Goal: Check status: Check status

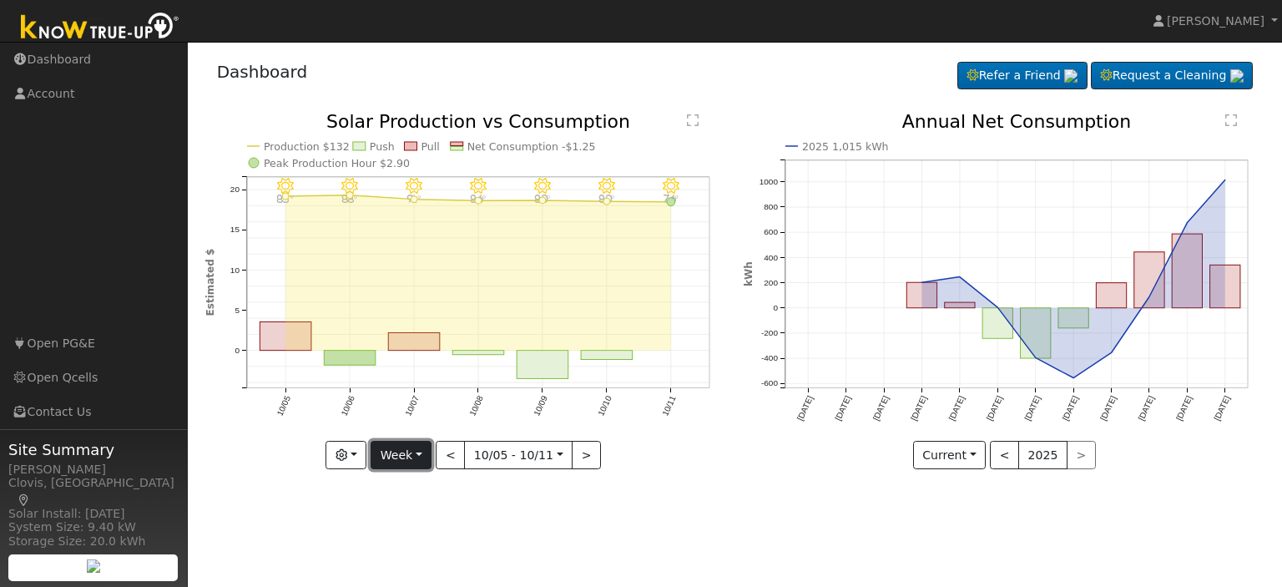
click at [423, 453] on button "Week" at bounding box center [401, 455] width 61 height 28
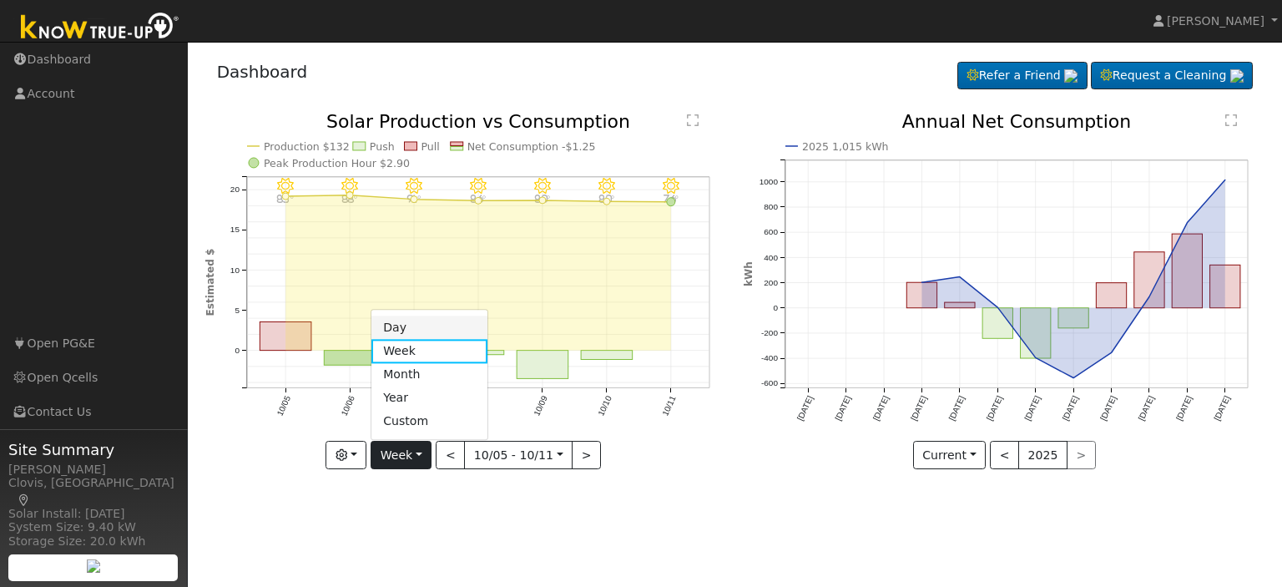
click at [419, 316] on link "Day" at bounding box center [429, 327] width 116 height 23
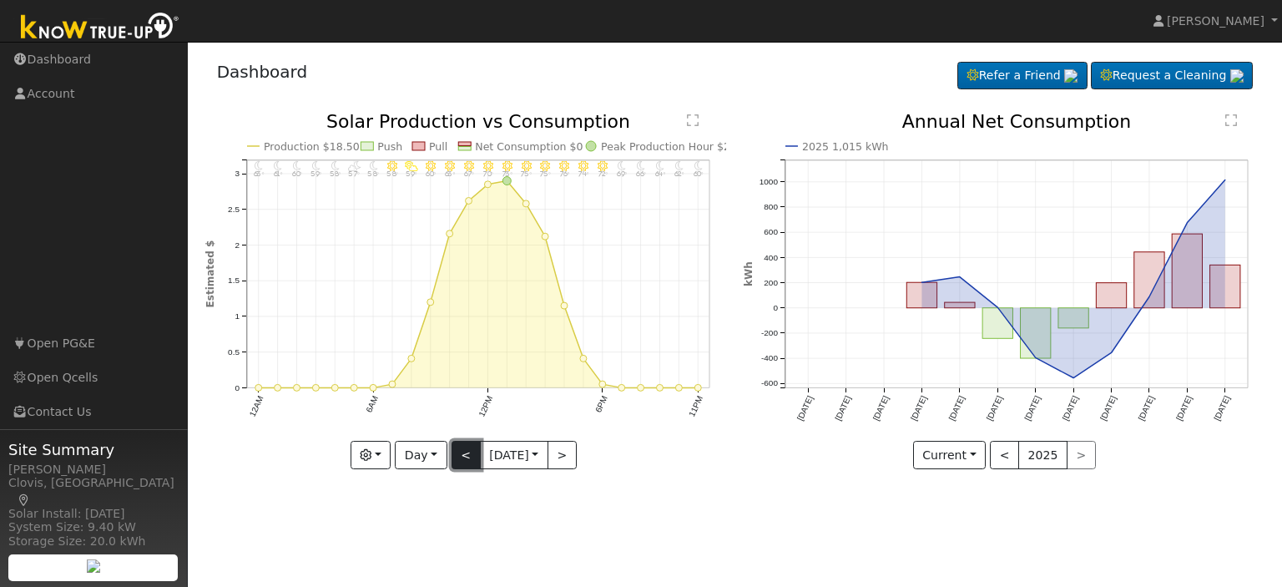
click at [452, 452] on button "<" at bounding box center [466, 455] width 29 height 28
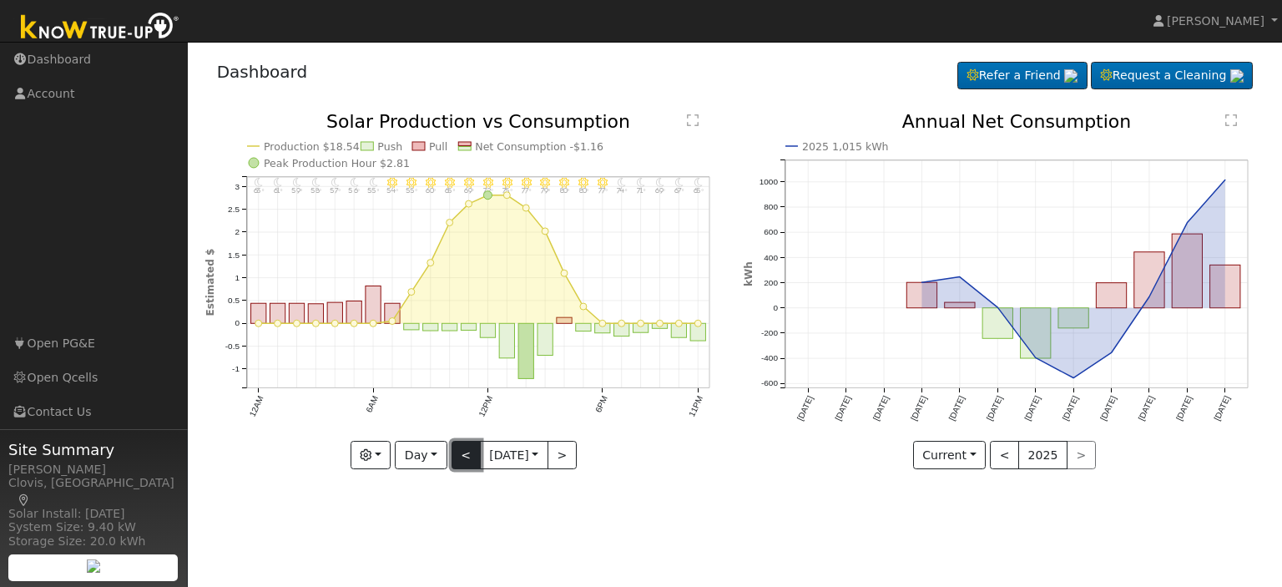
click at [452, 452] on button "<" at bounding box center [466, 455] width 29 height 28
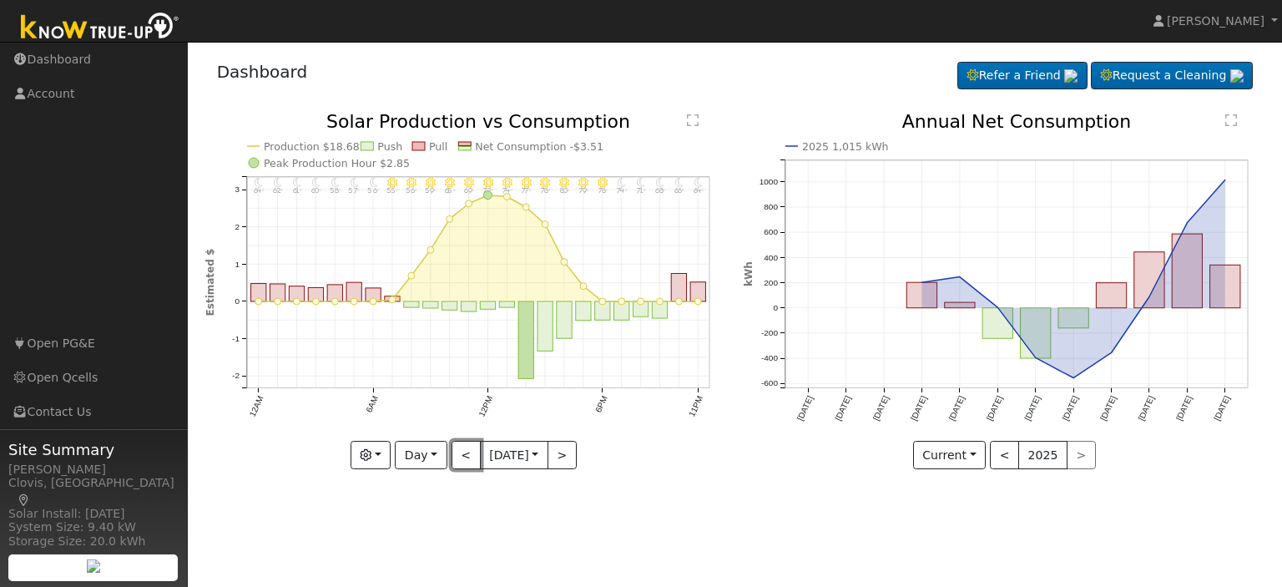
click at [452, 452] on button "<" at bounding box center [466, 455] width 29 height 28
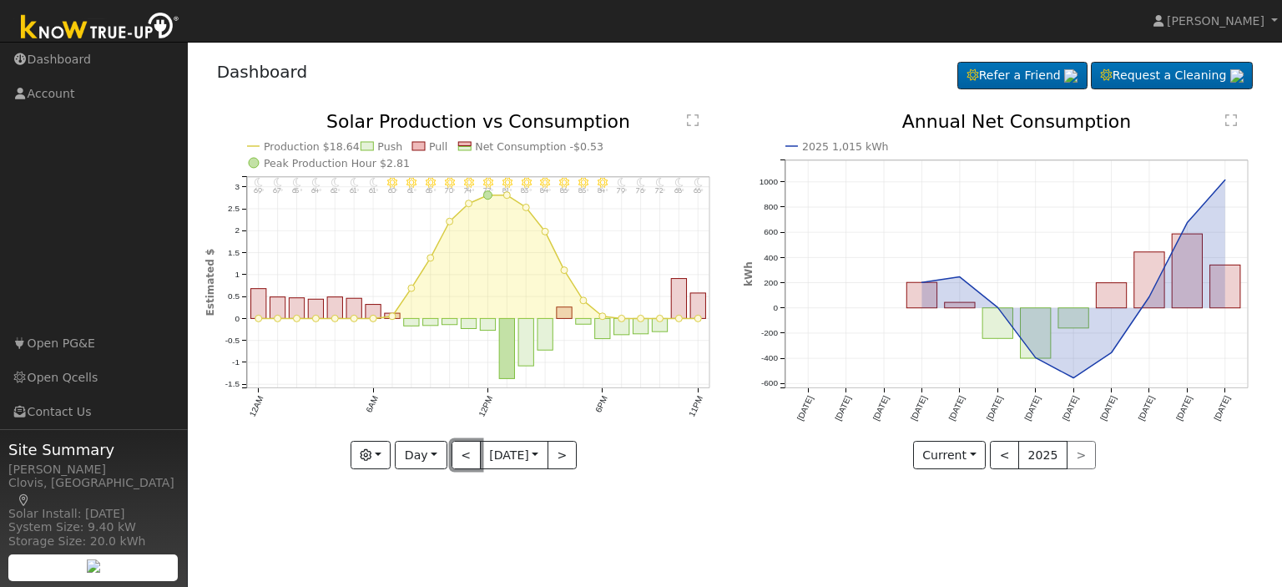
click at [452, 452] on button "<" at bounding box center [466, 455] width 29 height 28
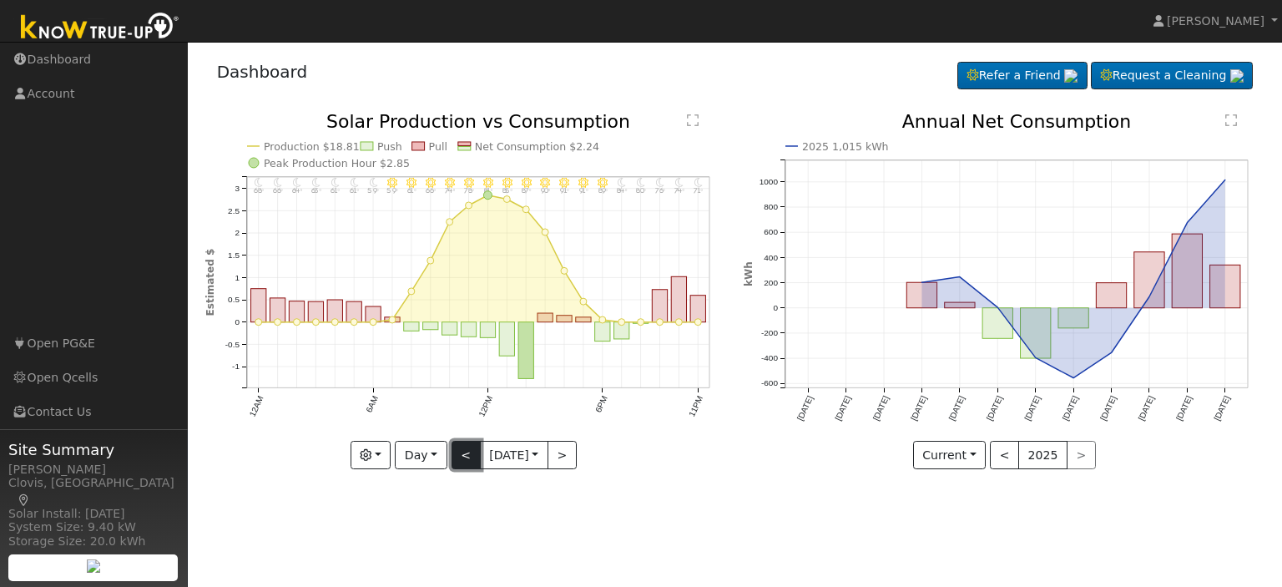
click at [453, 452] on button "<" at bounding box center [466, 455] width 29 height 28
type input "[DATE]"
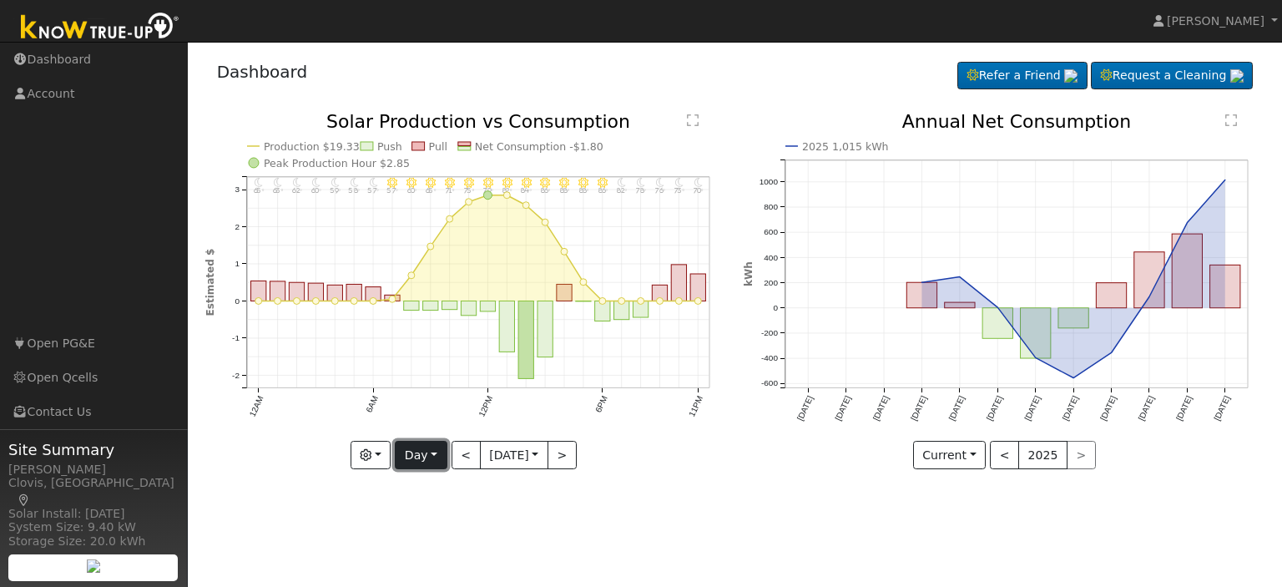
click at [432, 453] on button "Day" at bounding box center [421, 455] width 52 height 28
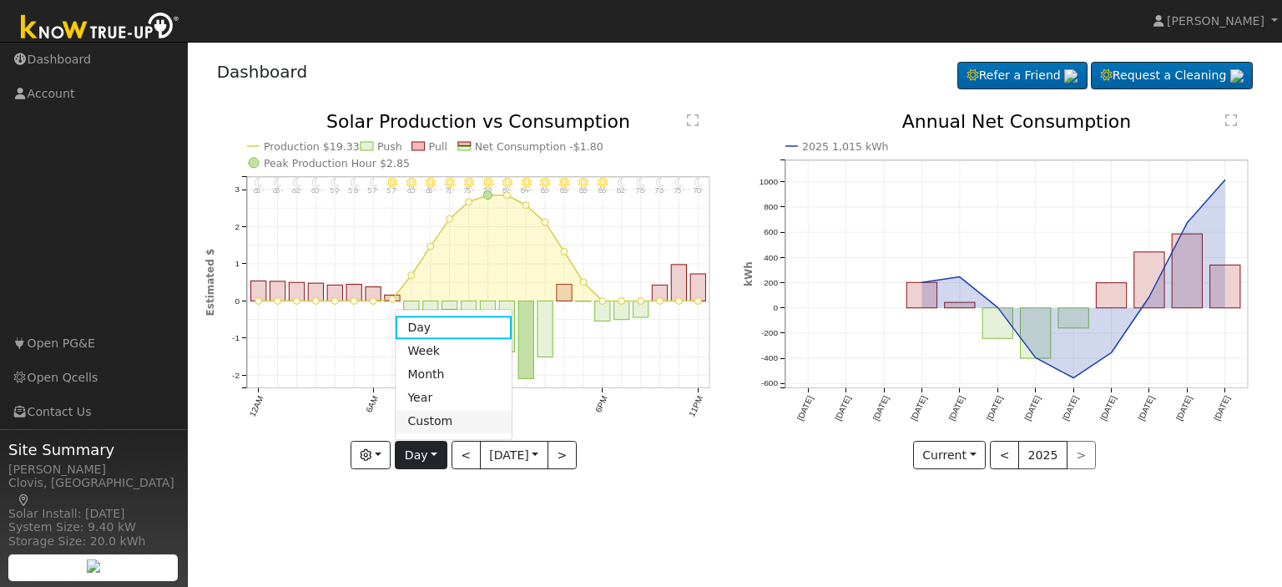
click at [424, 417] on link "Custom" at bounding box center [454, 421] width 116 height 23
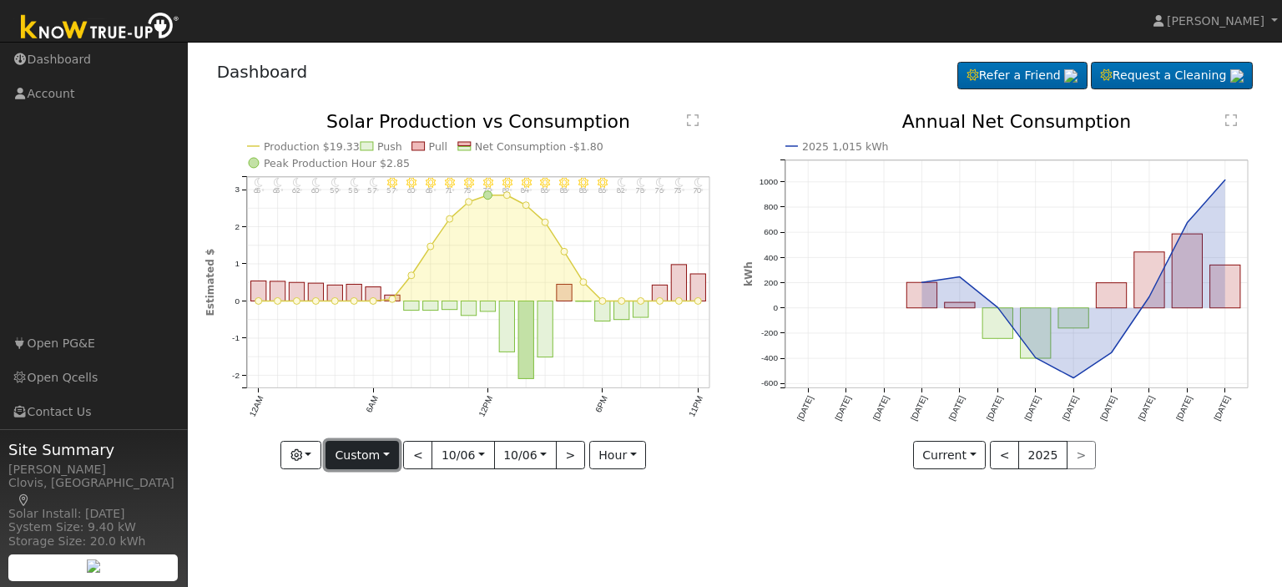
click at [389, 459] on button "Custom" at bounding box center [363, 455] width 74 height 28
click at [381, 393] on link "Year" at bounding box center [384, 397] width 116 height 23
